Goal: Task Accomplishment & Management: Manage account settings

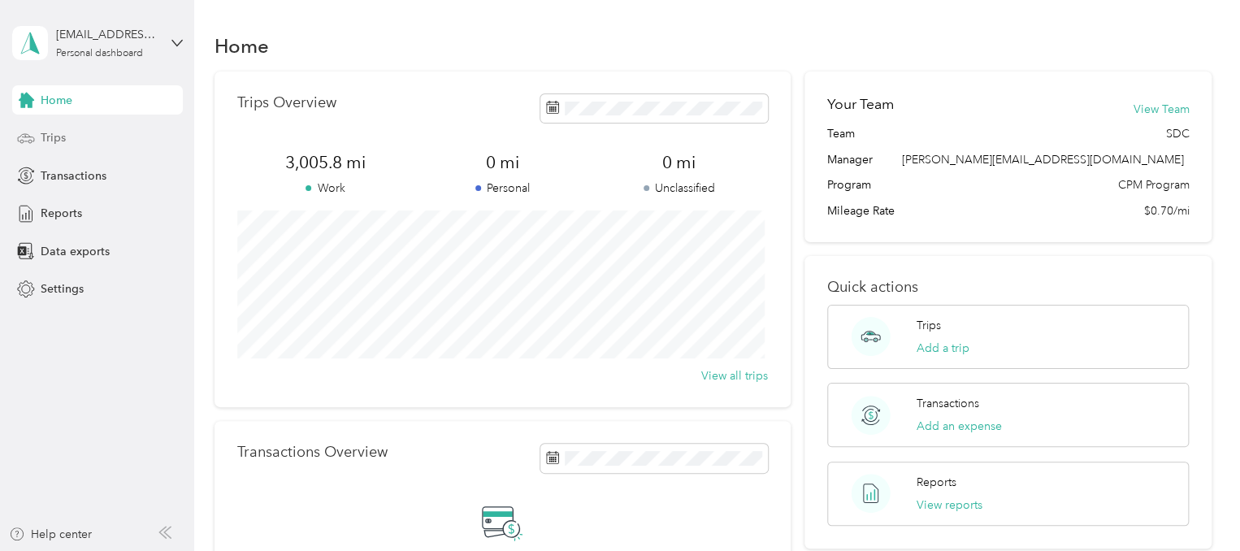
click at [50, 131] on span "Trips" at bounding box center [53, 137] width 25 height 17
